Goal: Task Accomplishment & Management: Manage account settings

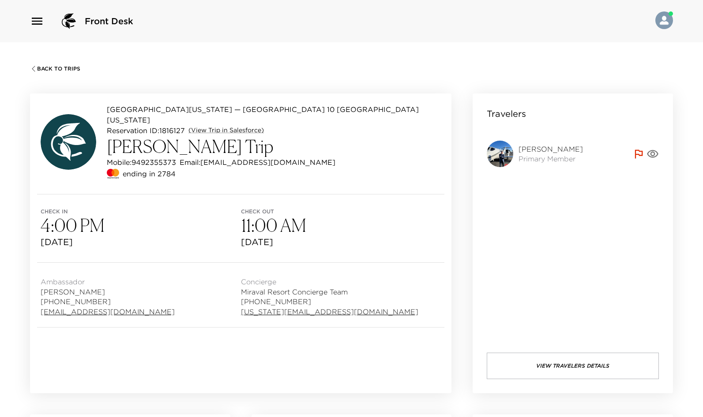
click at [47, 67] on span "Back To Trips" at bounding box center [58, 69] width 43 height 6
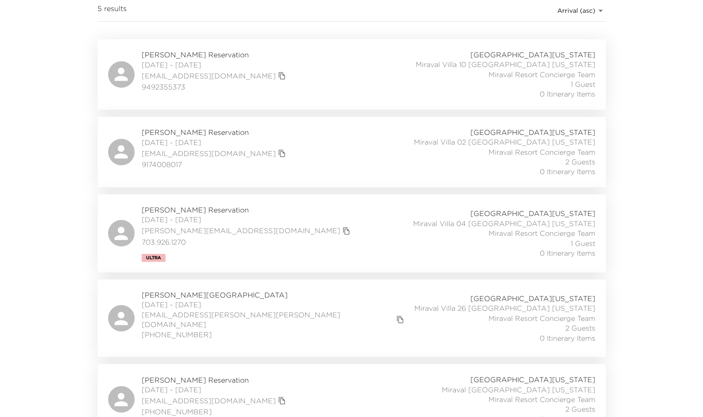
scroll to position [157, 0]
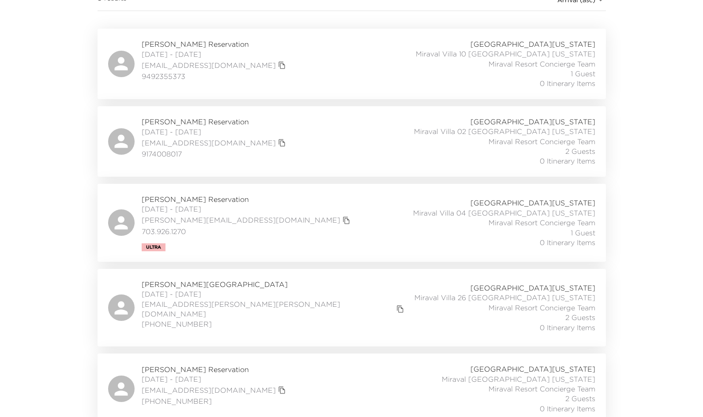
click at [295, 373] on div "Nadia Gove Reservation 09/29/2025 - 10/01/2025 nagove@gmail.com (402) 314-4455 …" at bounding box center [351, 388] width 487 height 49
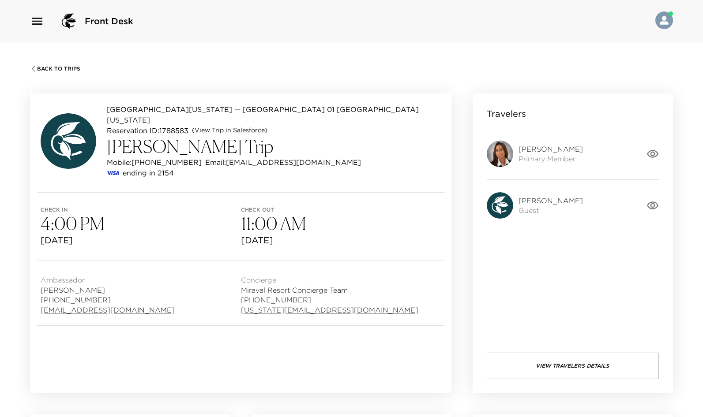
click at [588, 363] on button "View Travelers Details" at bounding box center [573, 366] width 172 height 26
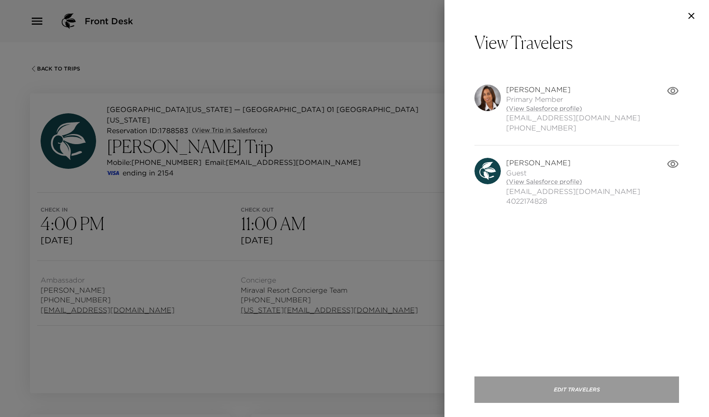
click at [565, 387] on button "Edit Travelers" at bounding box center [577, 390] width 205 height 26
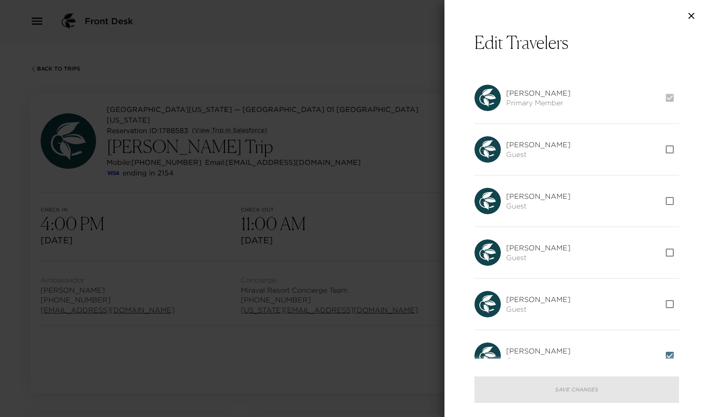
click at [694, 14] on icon "button" at bounding box center [692, 16] width 6 height 6
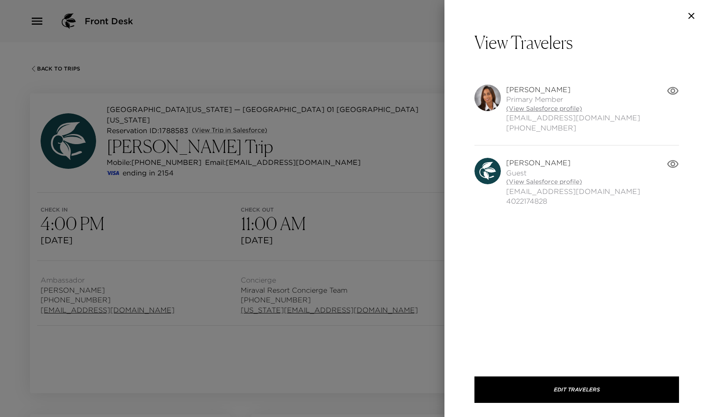
click at [549, 105] on link "(View Salesforce profile)" at bounding box center [573, 109] width 134 height 9
click at [694, 14] on icon "button" at bounding box center [692, 16] width 6 height 6
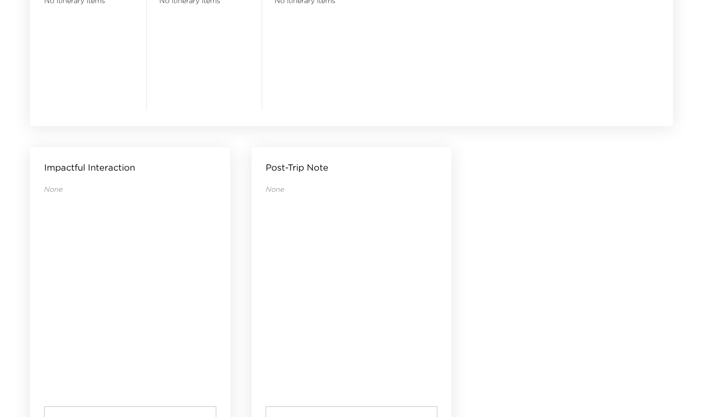
scroll to position [849, 0]
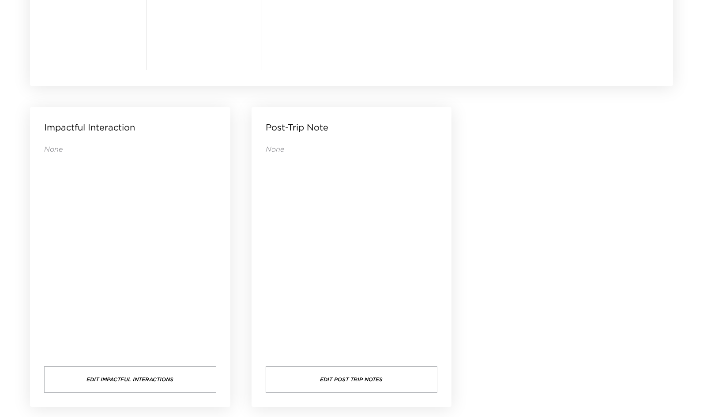
click at [359, 387] on button "Edit Post Trip Notes" at bounding box center [352, 380] width 172 height 26
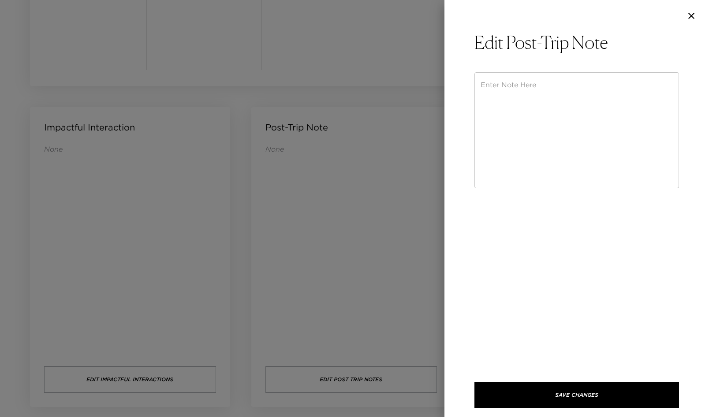
click at [512, 94] on textarea at bounding box center [577, 130] width 192 height 101
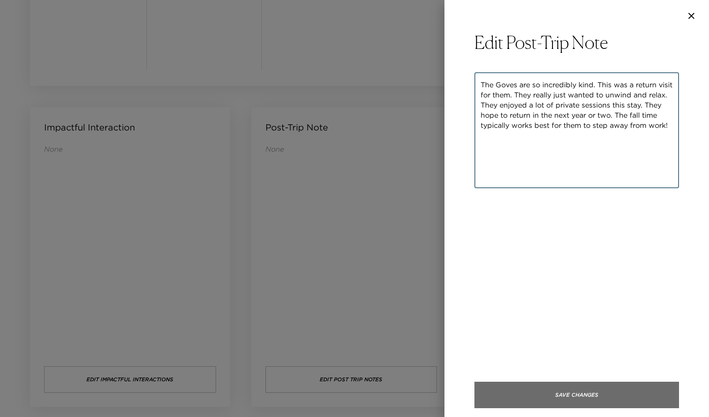
type textarea "The Goves are so incredibly kind. This was a return visit for them. They really…"
click at [555, 400] on button "Save Changes" at bounding box center [577, 395] width 205 height 26
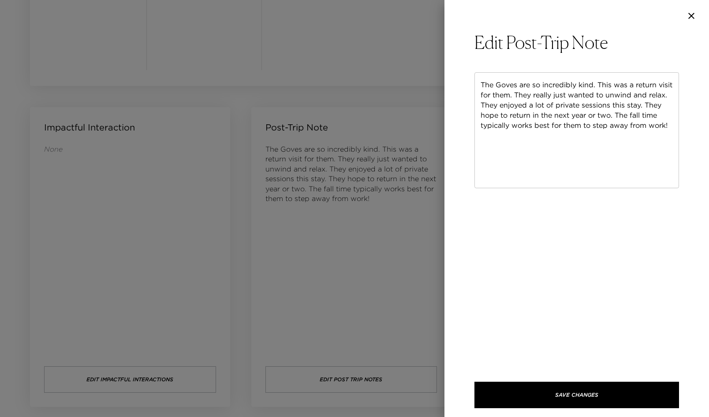
click at [692, 16] on icon "button" at bounding box center [692, 16] width 6 height 6
